Goal: Book appointment/travel/reservation

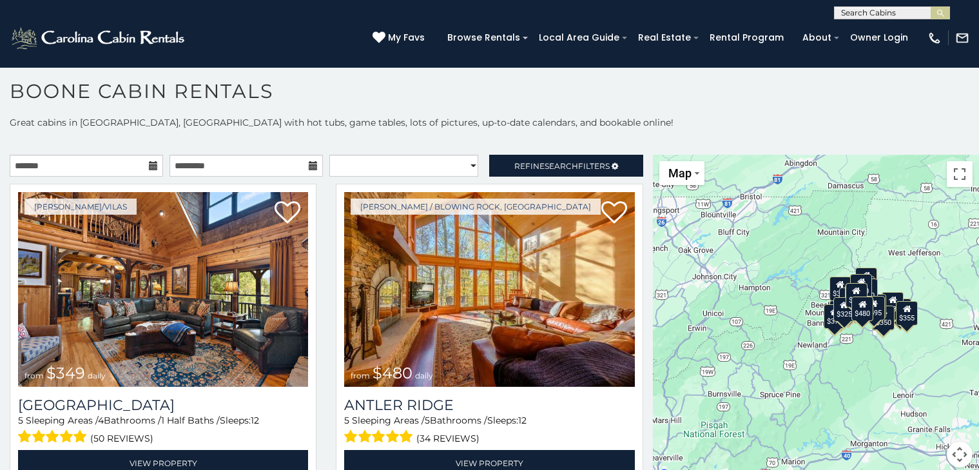
scroll to position [13, 0]
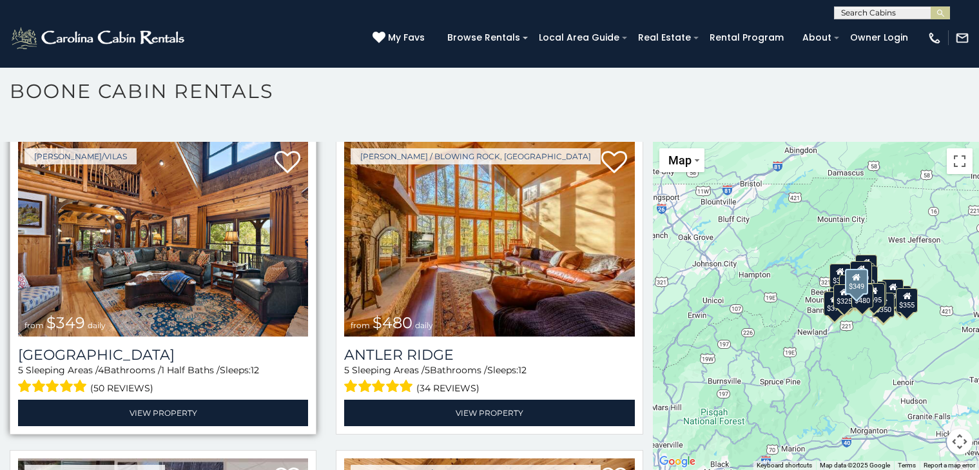
click at [101, 151] on img at bounding box center [163, 239] width 290 height 195
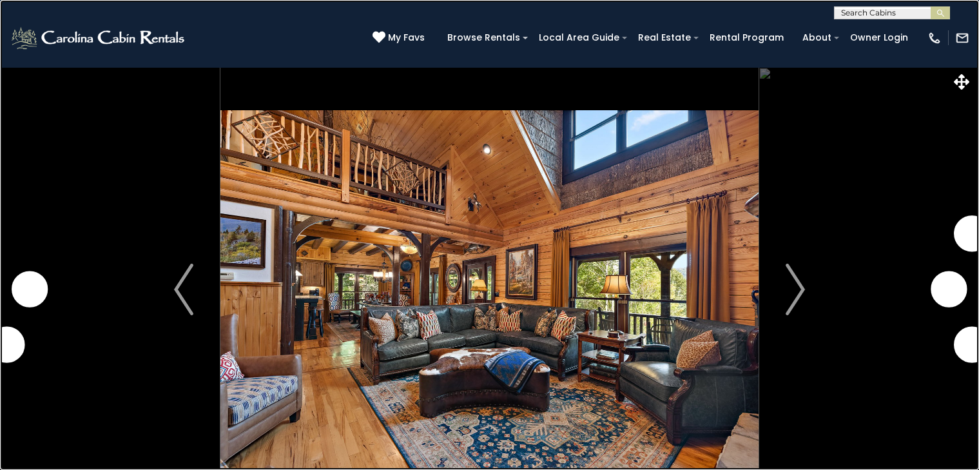
click at [182, 130] on link at bounding box center [489, 235] width 979 height 470
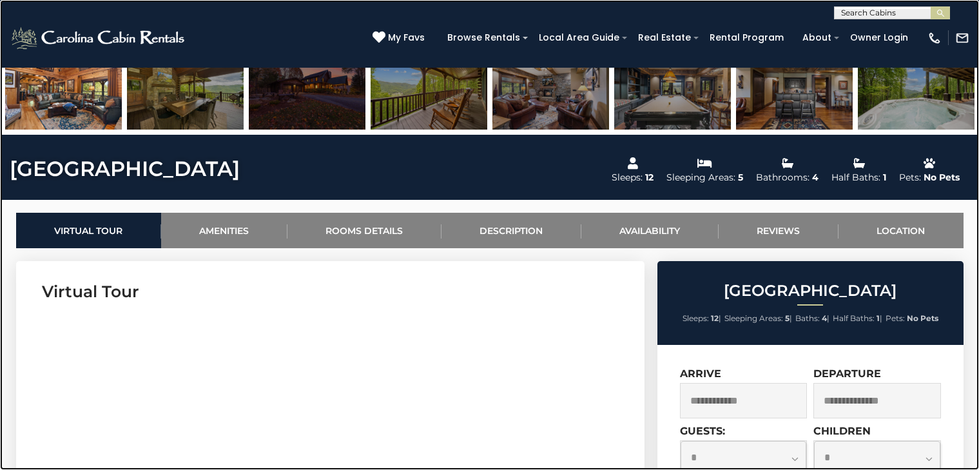
scroll to position [489, 0]
